Goal: Task Accomplishment & Management: Manage account settings

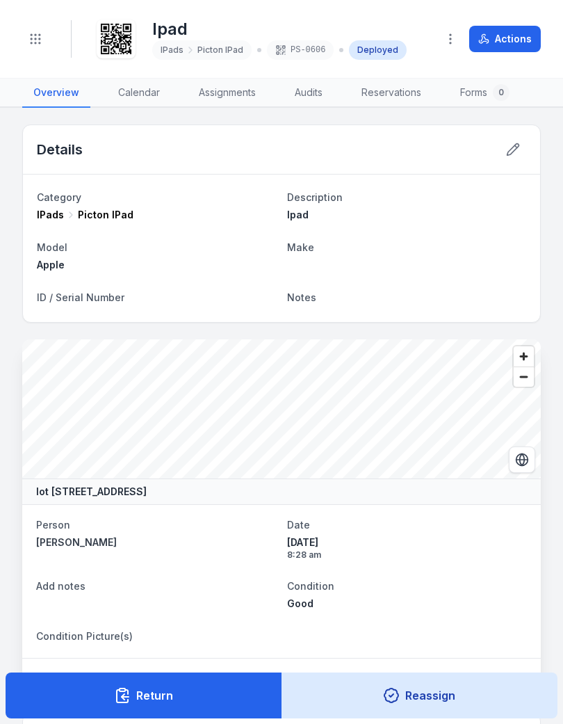
click at [32, 38] on icon "Toggle navigation" at bounding box center [36, 39] width 14 height 14
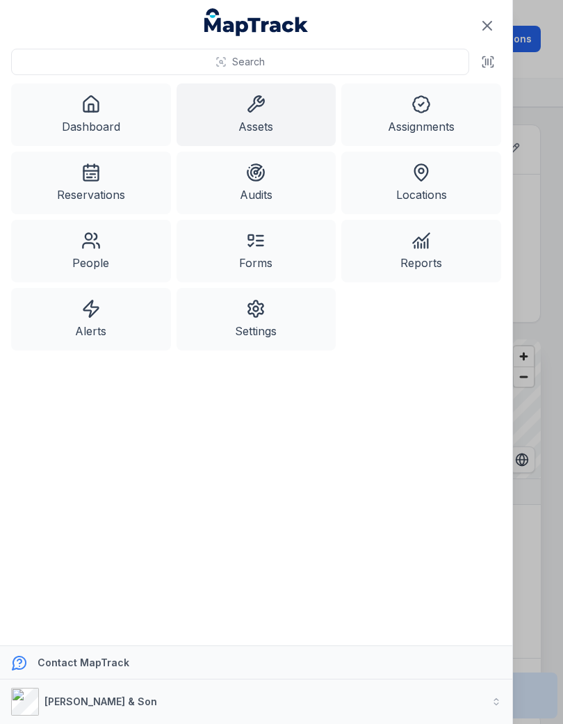
click at [264, 105] on icon at bounding box center [256, 103] width 15 height 15
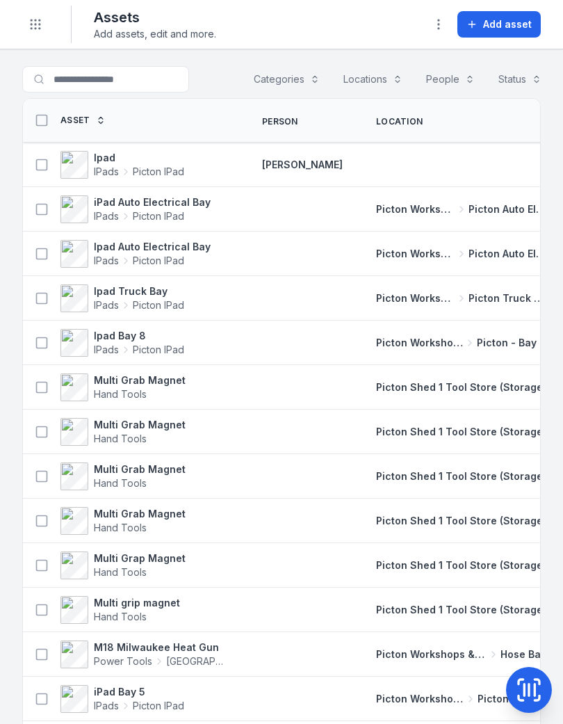
click at [496, 23] on span "Add asset" at bounding box center [507, 24] width 49 height 14
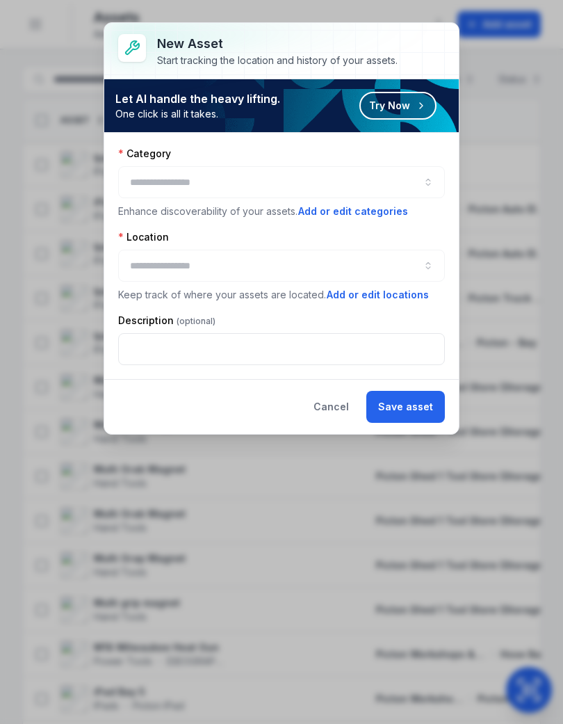
click at [375, 175] on div at bounding box center [281, 182] width 327 height 32
click at [236, 181] on button "button" at bounding box center [281, 182] width 327 height 32
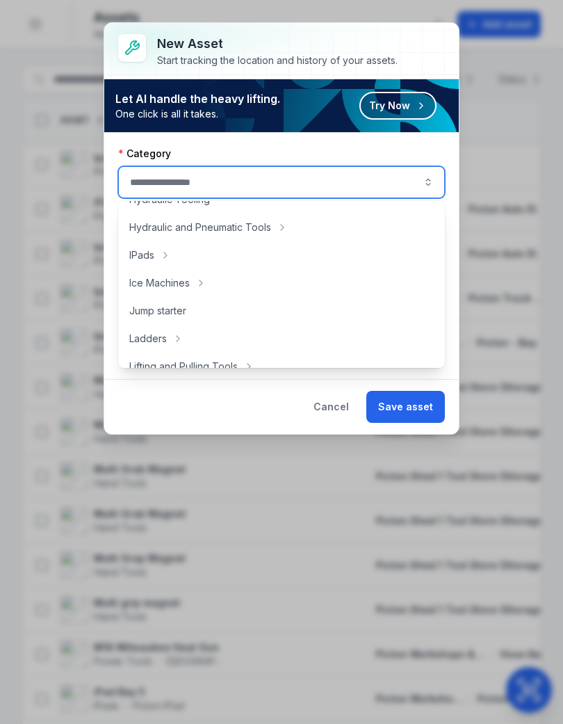
scroll to position [389, 0]
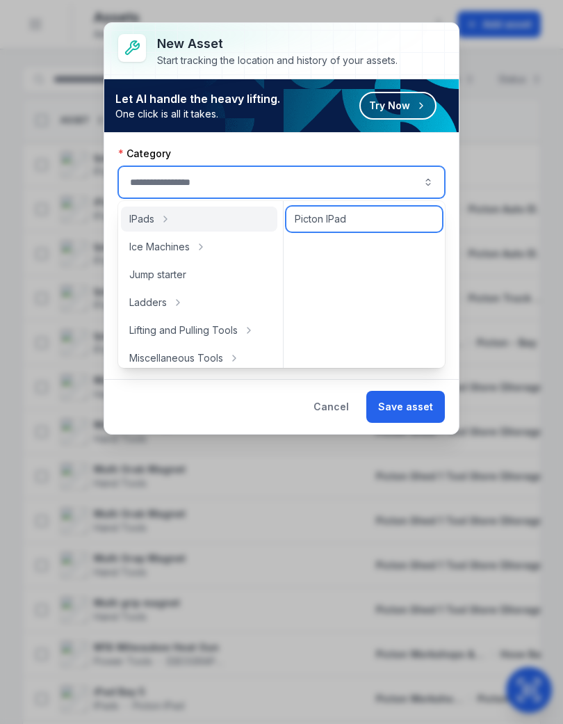
click at [330, 215] on span "Picton IPad" at bounding box center [320, 219] width 51 height 14
type input "**********"
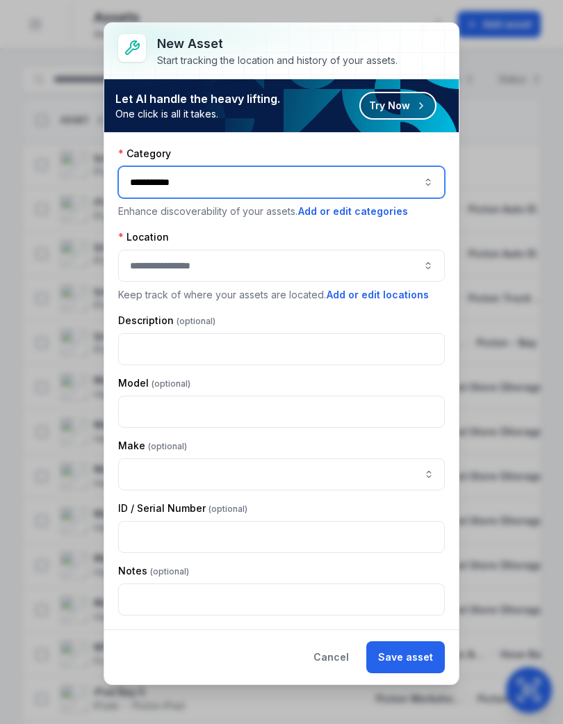
click at [307, 260] on button "button" at bounding box center [281, 266] width 327 height 32
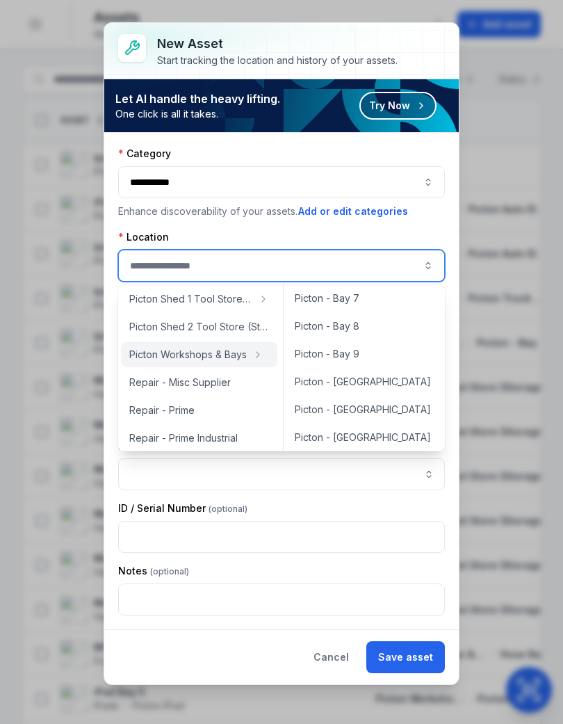
scroll to position [227, 0]
click at [350, 378] on span "Picton - [GEOGRAPHIC_DATA]" at bounding box center [363, 381] width 136 height 14
type input "**********"
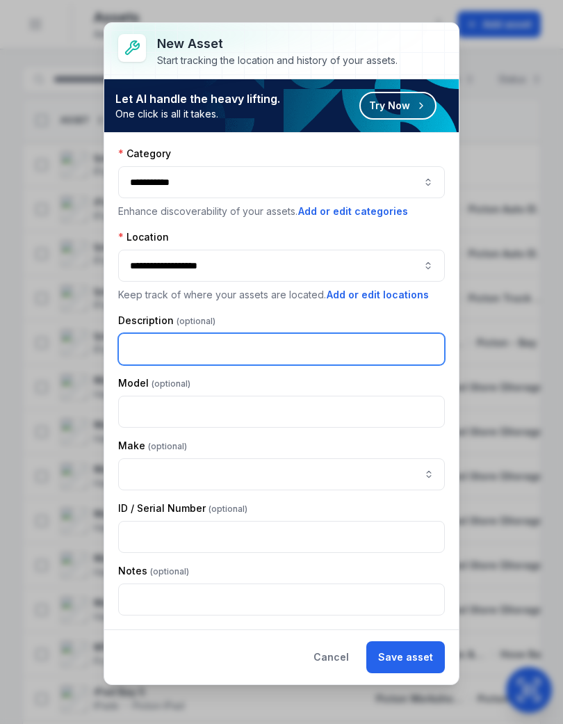
click at [310, 342] on input "text" at bounding box center [281, 349] width 327 height 32
type input "****"
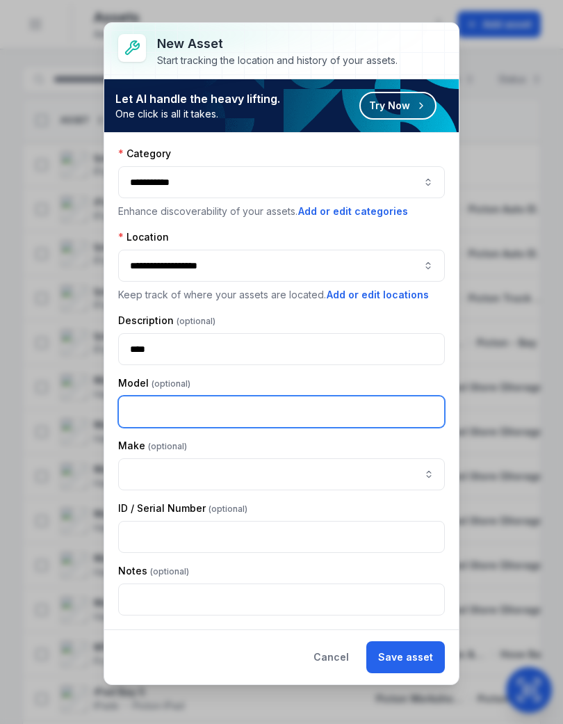
click at [348, 399] on input "text" at bounding box center [281, 412] width 327 height 32
type input "*****"
click at [421, 322] on div "Description" at bounding box center [281, 321] width 327 height 14
click at [412, 652] on button "Save asset" at bounding box center [405, 657] width 79 height 32
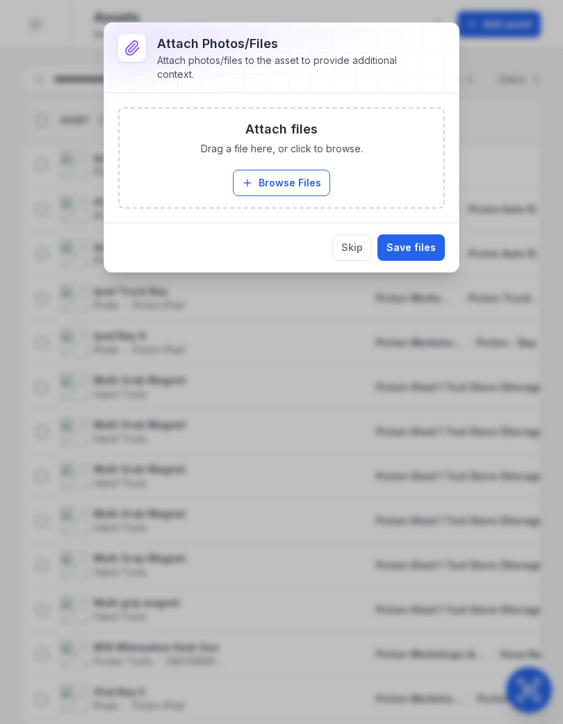
click at [291, 179] on button "Browse Files" at bounding box center [281, 183] width 97 height 26
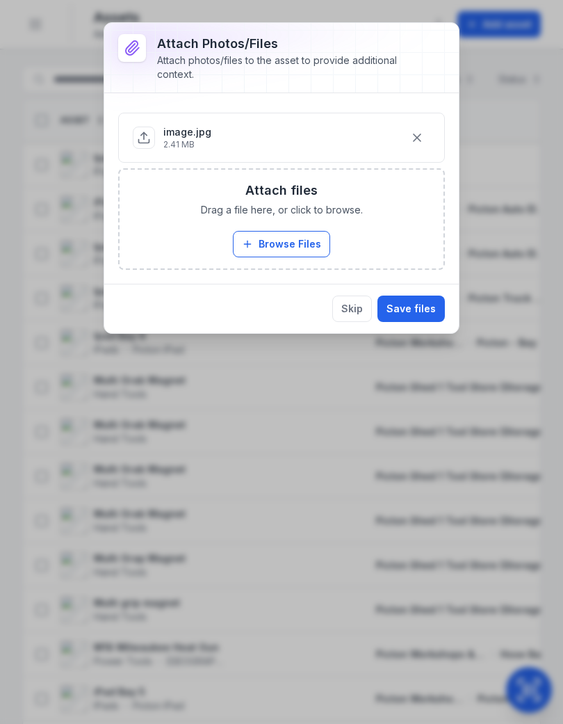
click at [407, 308] on button "Save files" at bounding box center [411, 308] width 67 height 26
click at [418, 305] on button "Save files" at bounding box center [411, 308] width 67 height 26
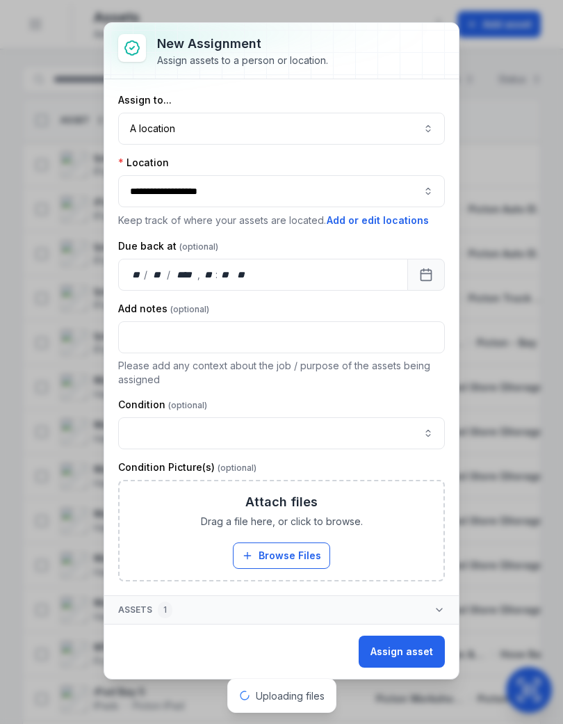
click at [414, 427] on button "button" at bounding box center [281, 433] width 327 height 32
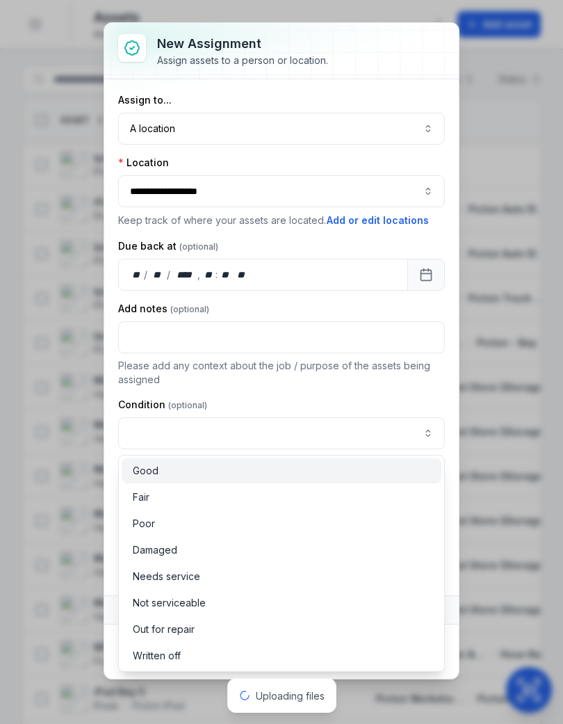
click at [147, 464] on span "Good" at bounding box center [146, 471] width 26 height 14
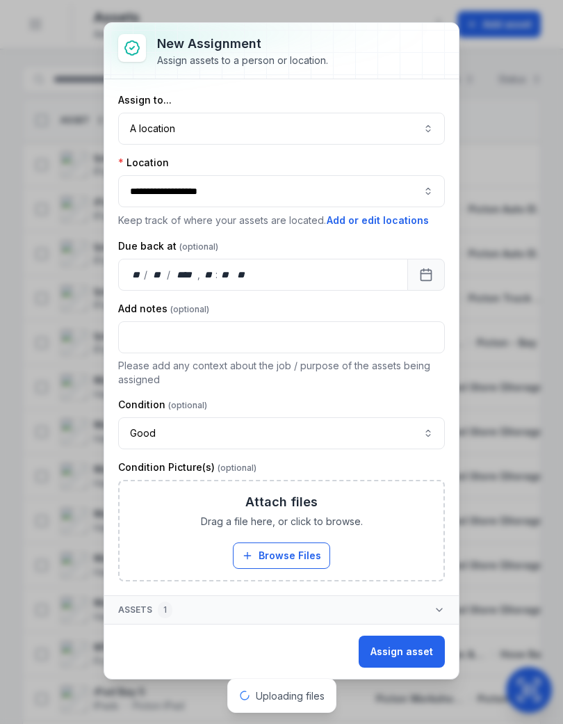
click at [412, 649] on button "Assign asset" at bounding box center [402, 651] width 86 height 32
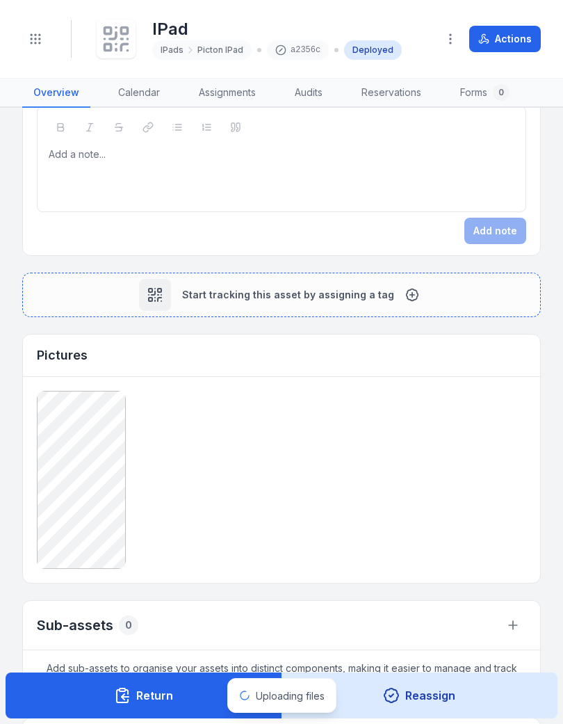
scroll to position [661, 0]
click at [204, 291] on span "Start tracking this asset by assigning a tag" at bounding box center [288, 296] width 212 height 14
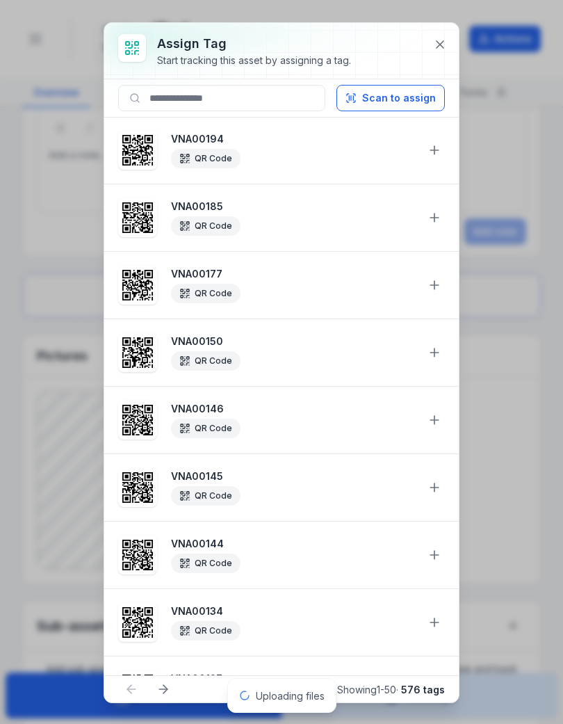
click at [395, 96] on button "Scan to assign" at bounding box center [391, 98] width 108 height 26
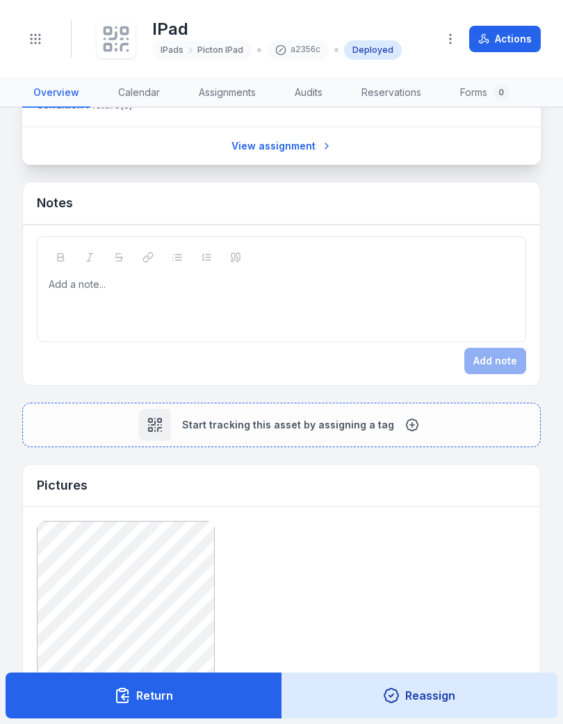
scroll to position [515, 0]
